Goal: Task Accomplishment & Management: Manage account settings

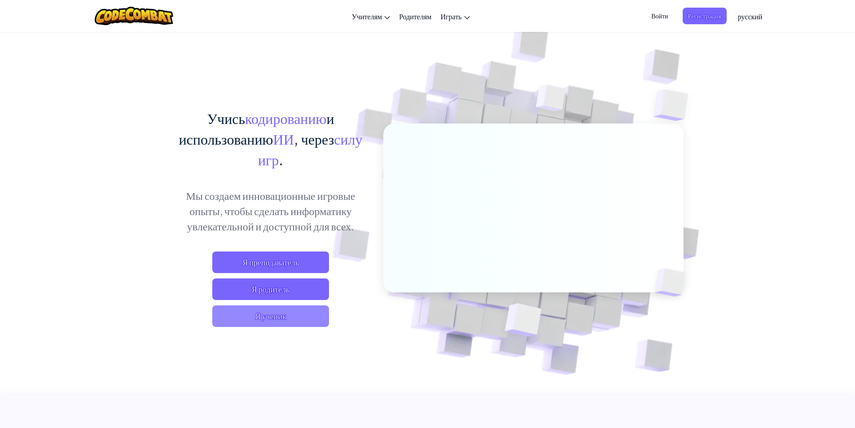
click at [268, 318] on span "Я ученик" at bounding box center [270, 316] width 117 height 22
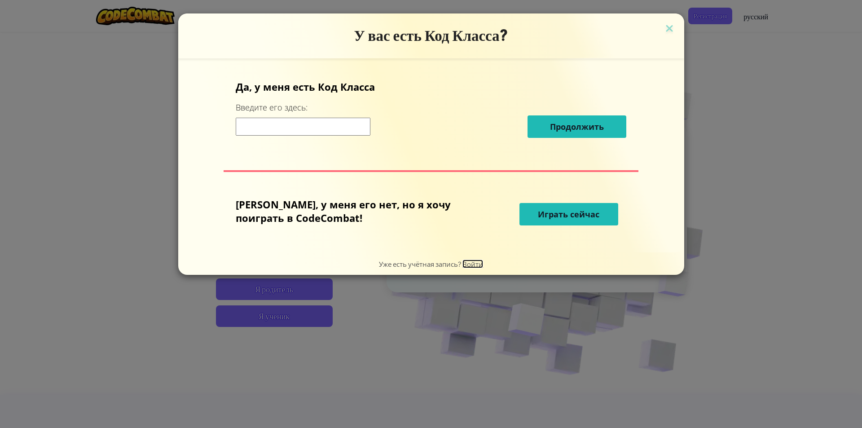
click at [468, 268] on span "Войти" at bounding box center [472, 263] width 21 height 9
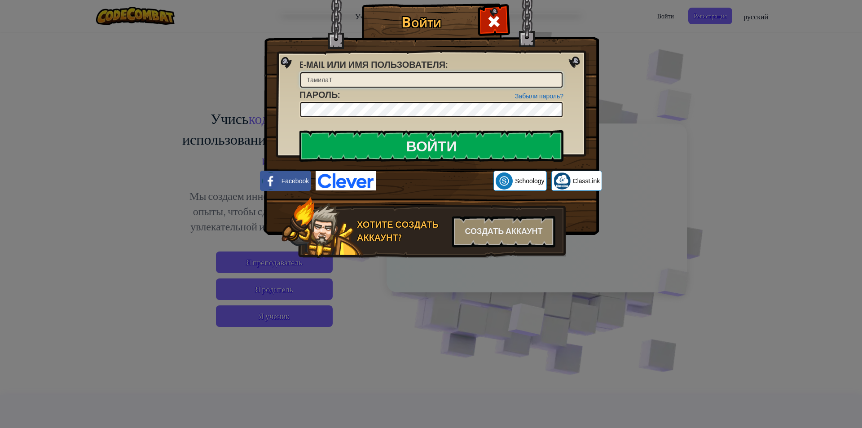
drag, startPoint x: 344, startPoint y: 82, endPoint x: 320, endPoint y: 85, distance: 24.4
click at [320, 85] on input "ТамилаТ" at bounding box center [431, 79] width 262 height 15
click at [404, 150] on input "Войти" at bounding box center [431, 145] width 264 height 31
type input "ТамилаТ"
